Goal: Transaction & Acquisition: Purchase product/service

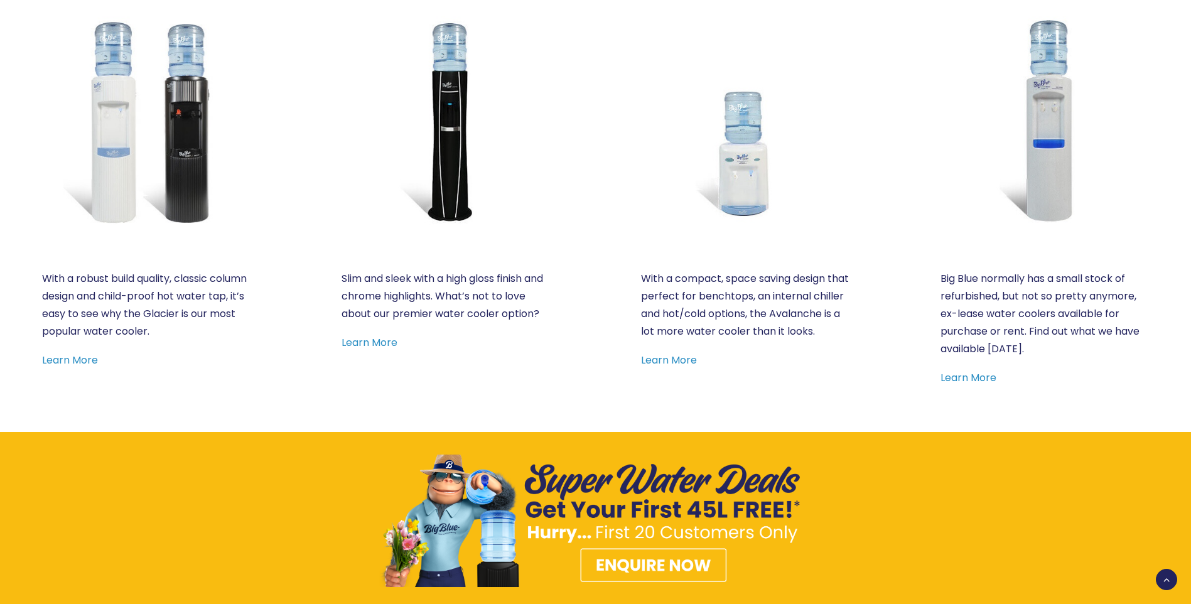
click at [439, 168] on img at bounding box center [445, 120] width 208 height 208
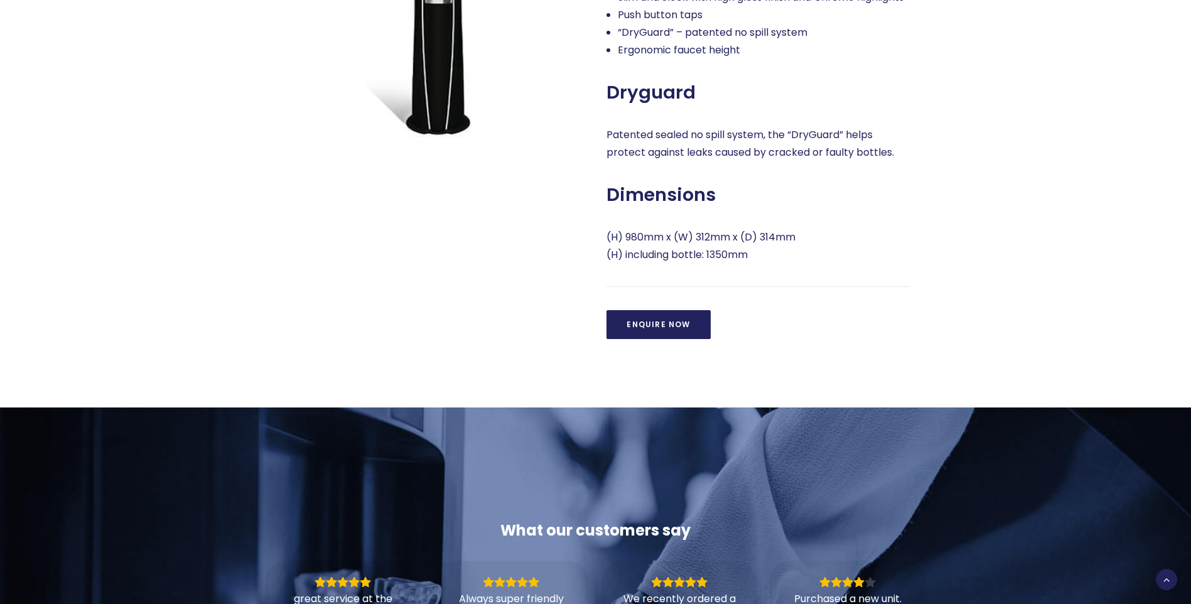
click at [661, 339] on link "Enquire Now" at bounding box center [658, 324] width 104 height 29
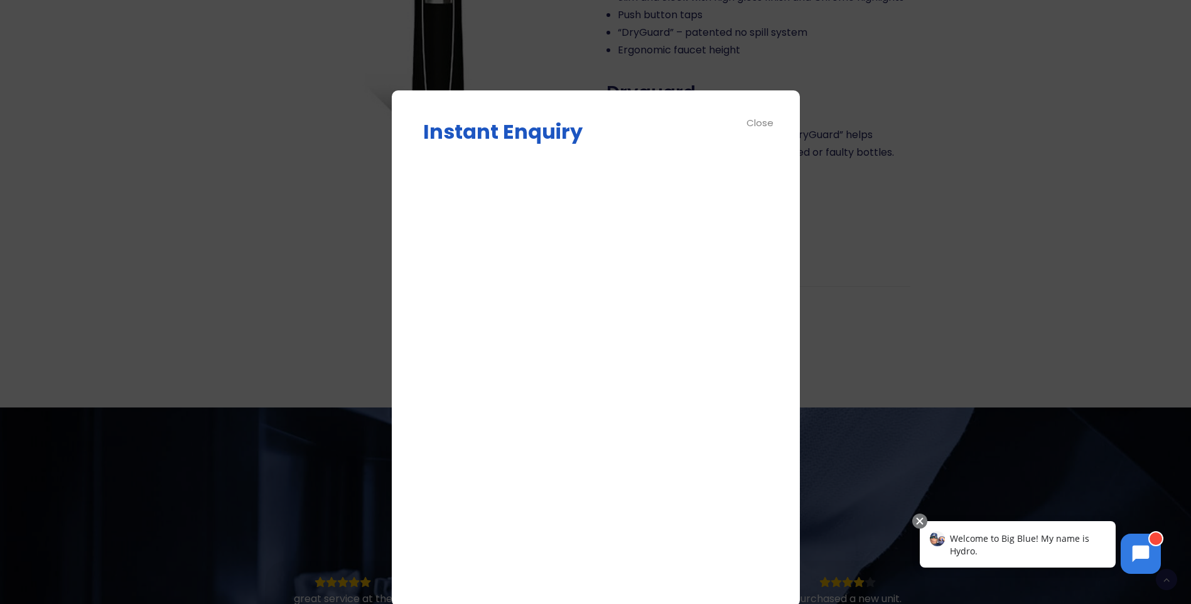
click at [405, 346] on div "Instant Enquiry Enquire Now Δ Close" at bounding box center [596, 348] width 408 height 516
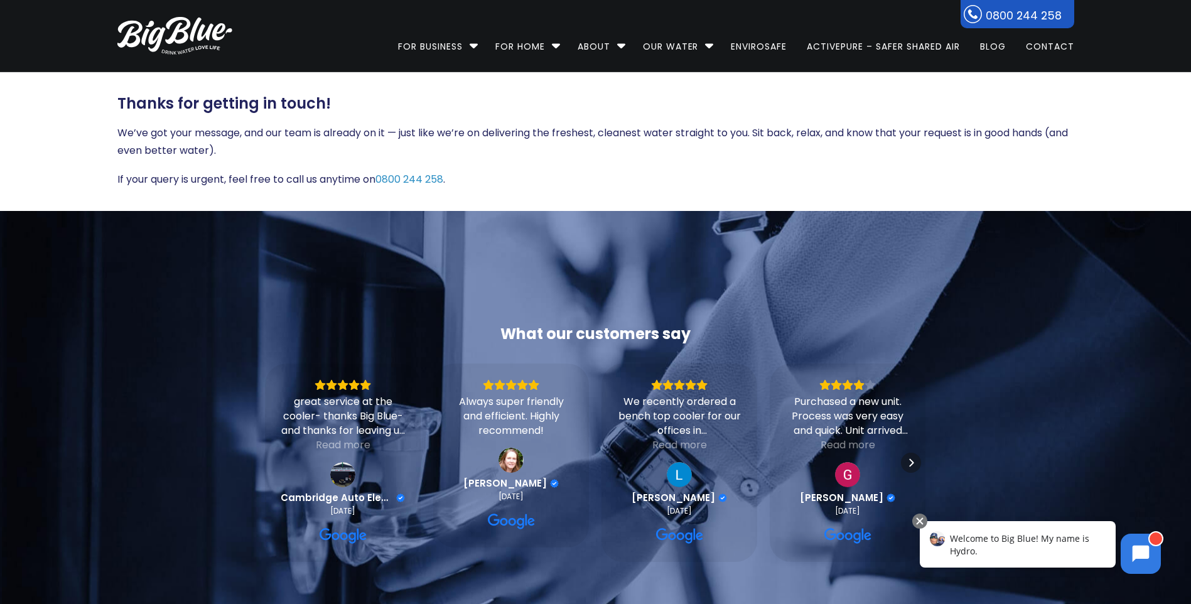
click at [179, 28] on img at bounding box center [174, 36] width 115 height 38
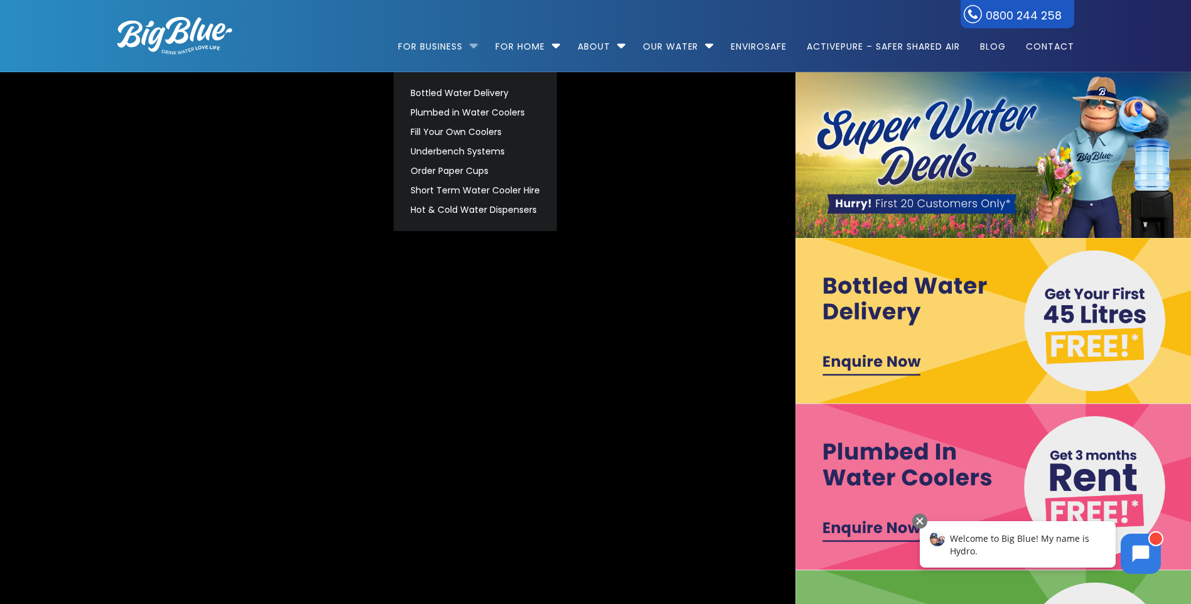
click at [464, 82] on ul "Bottled Water Delivery Plumbed in Water Coolers Fill Your Own Coolers Underbenc…" at bounding box center [475, 151] width 163 height 159
click at [463, 88] on link "Bottled Water Delivery" at bounding box center [475, 92] width 141 height 19
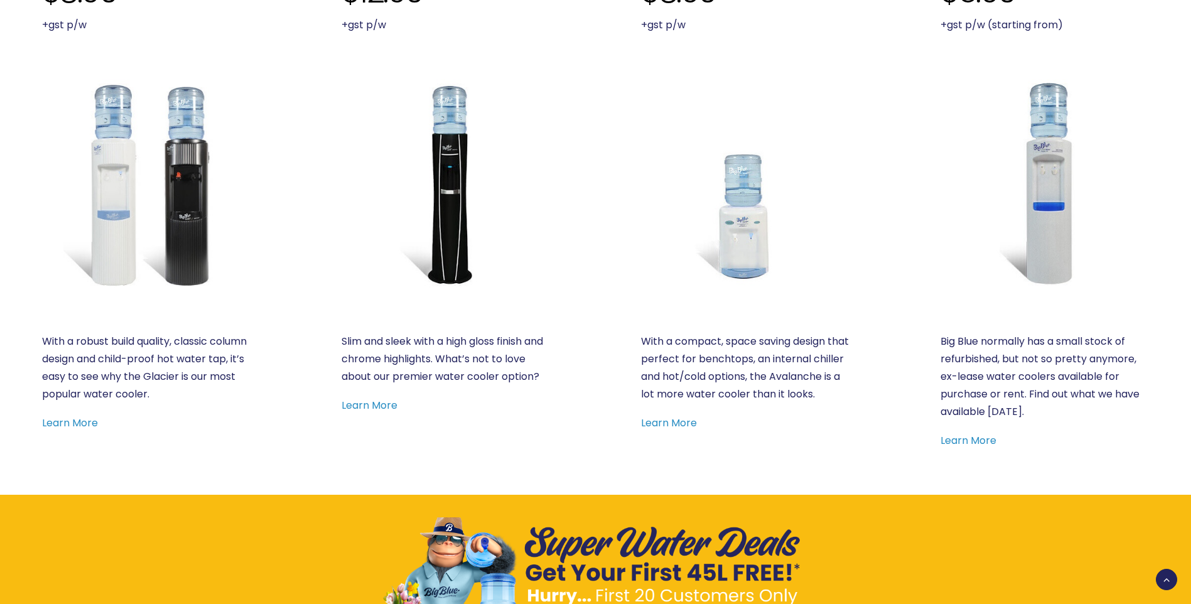
click at [170, 206] on img at bounding box center [146, 183] width 208 height 208
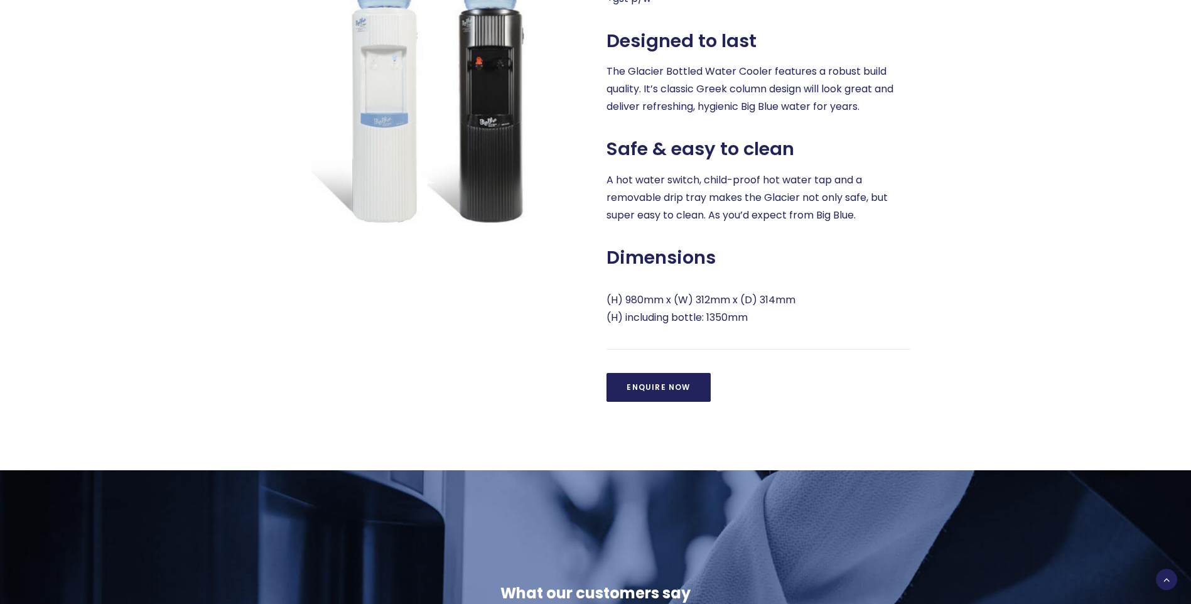
scroll to position [126, 0]
